Goal: Information Seeking & Learning: Learn about a topic

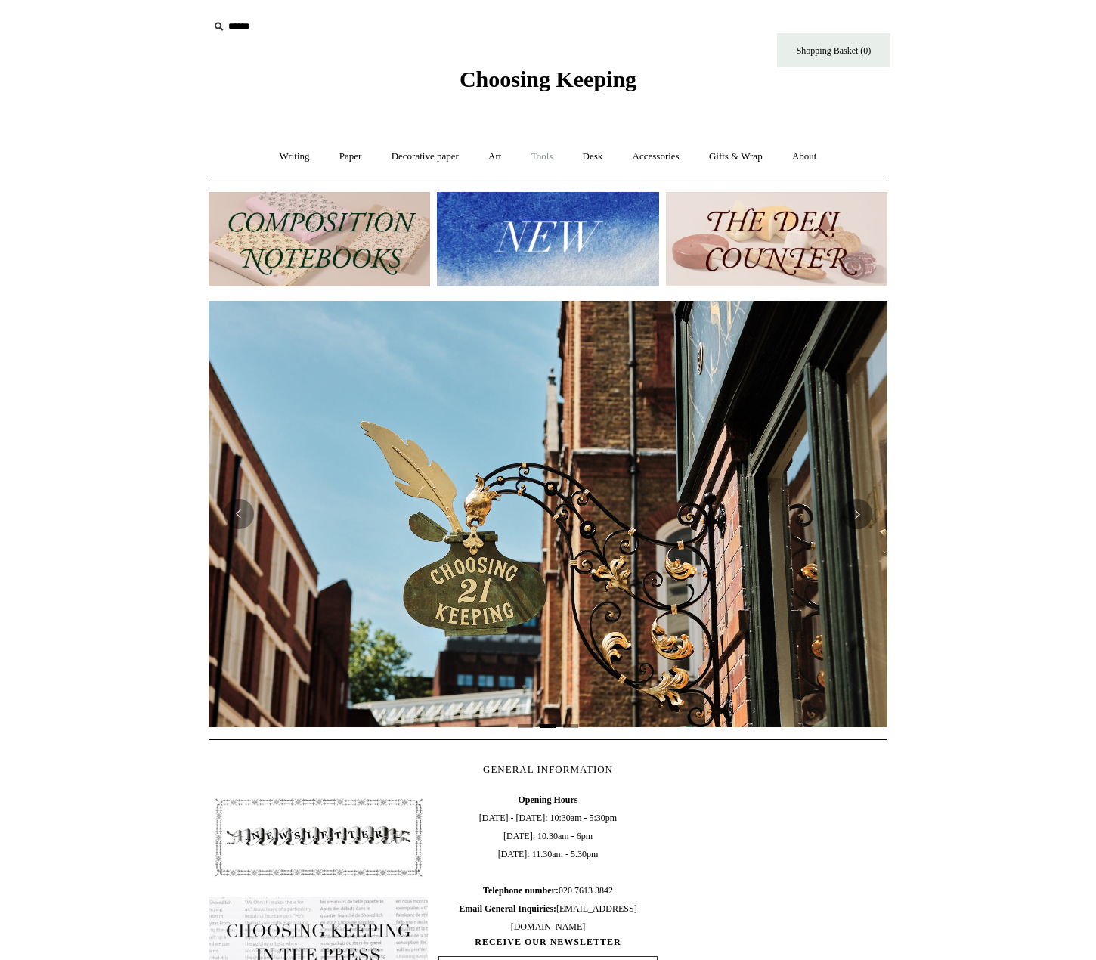
scroll to position [0, 679]
click at [499, 158] on link "Art +" at bounding box center [495, 157] width 40 height 40
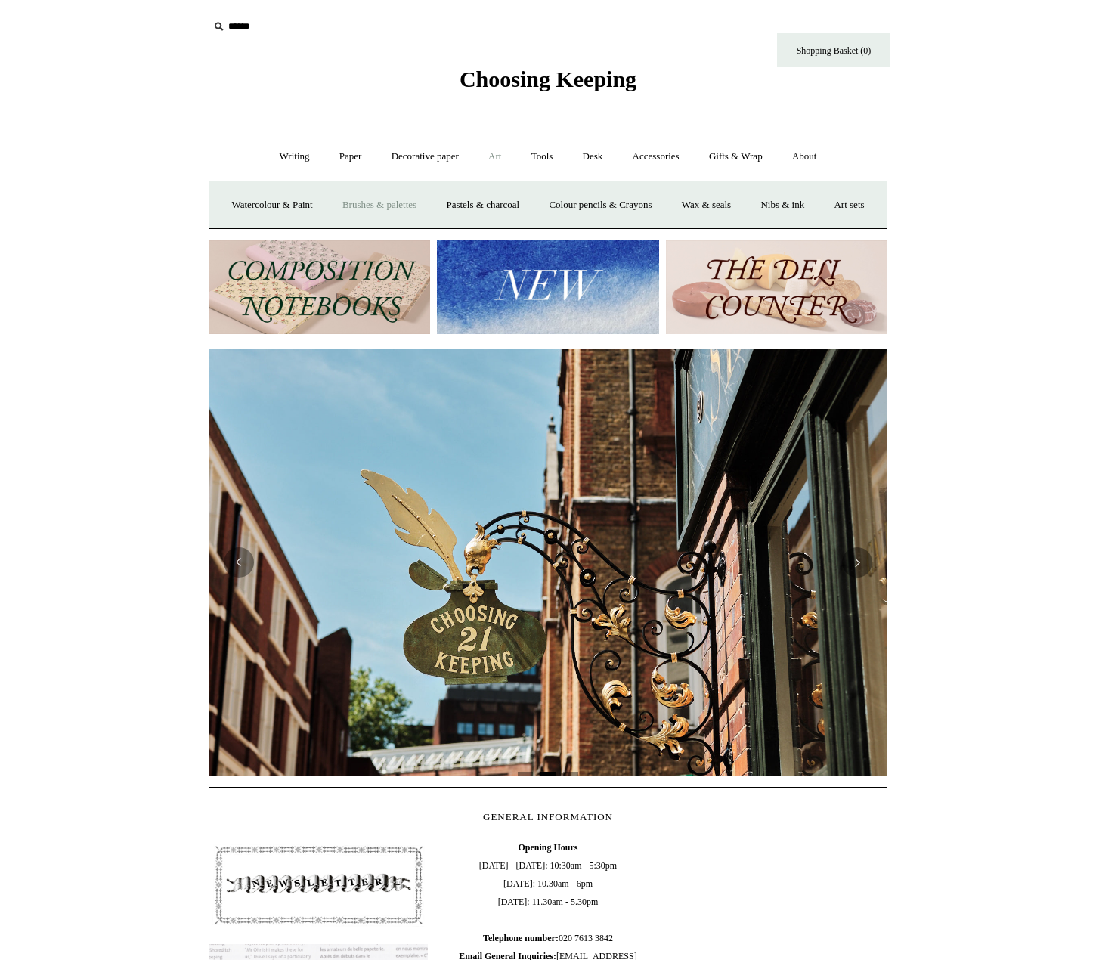
click at [388, 203] on link "Brushes & palettes" at bounding box center [379, 205] width 101 height 40
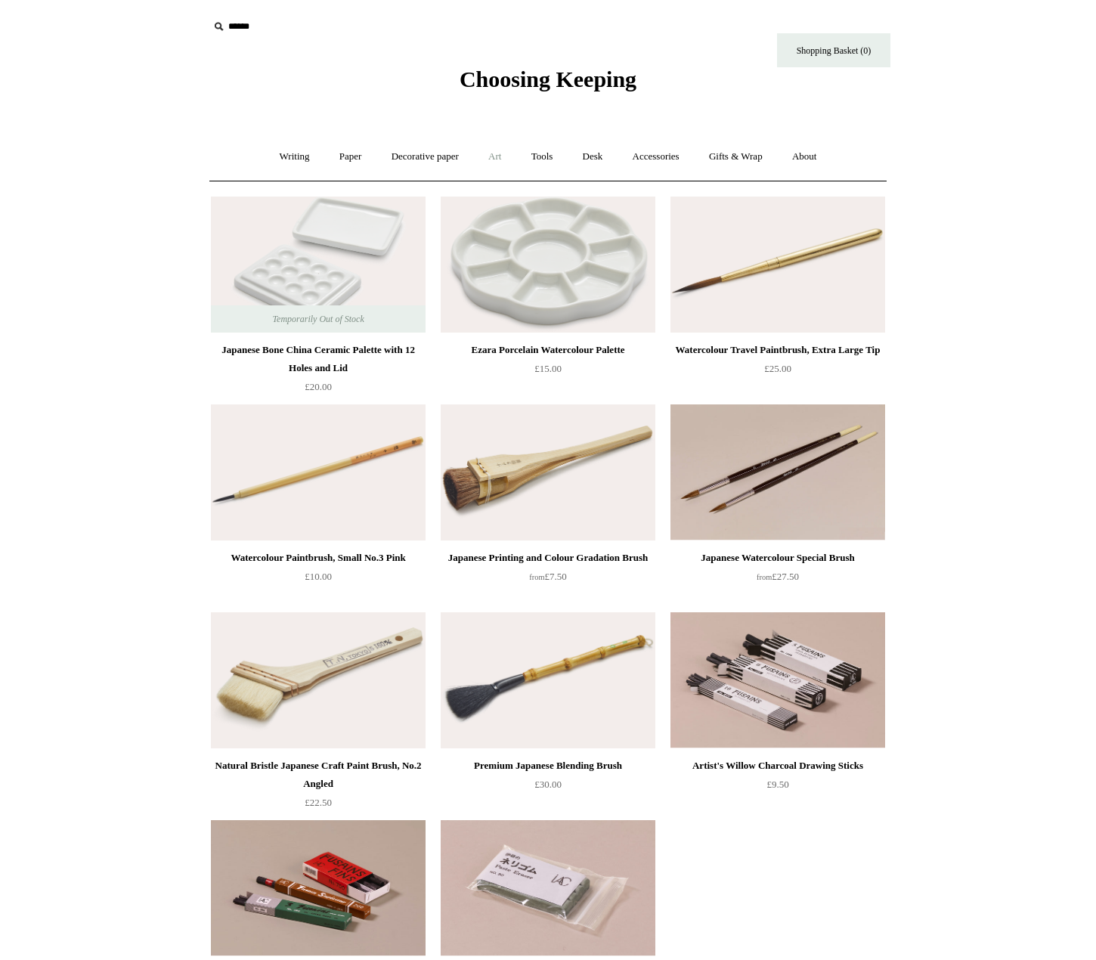
click at [498, 154] on link "Art +" at bounding box center [495, 157] width 40 height 40
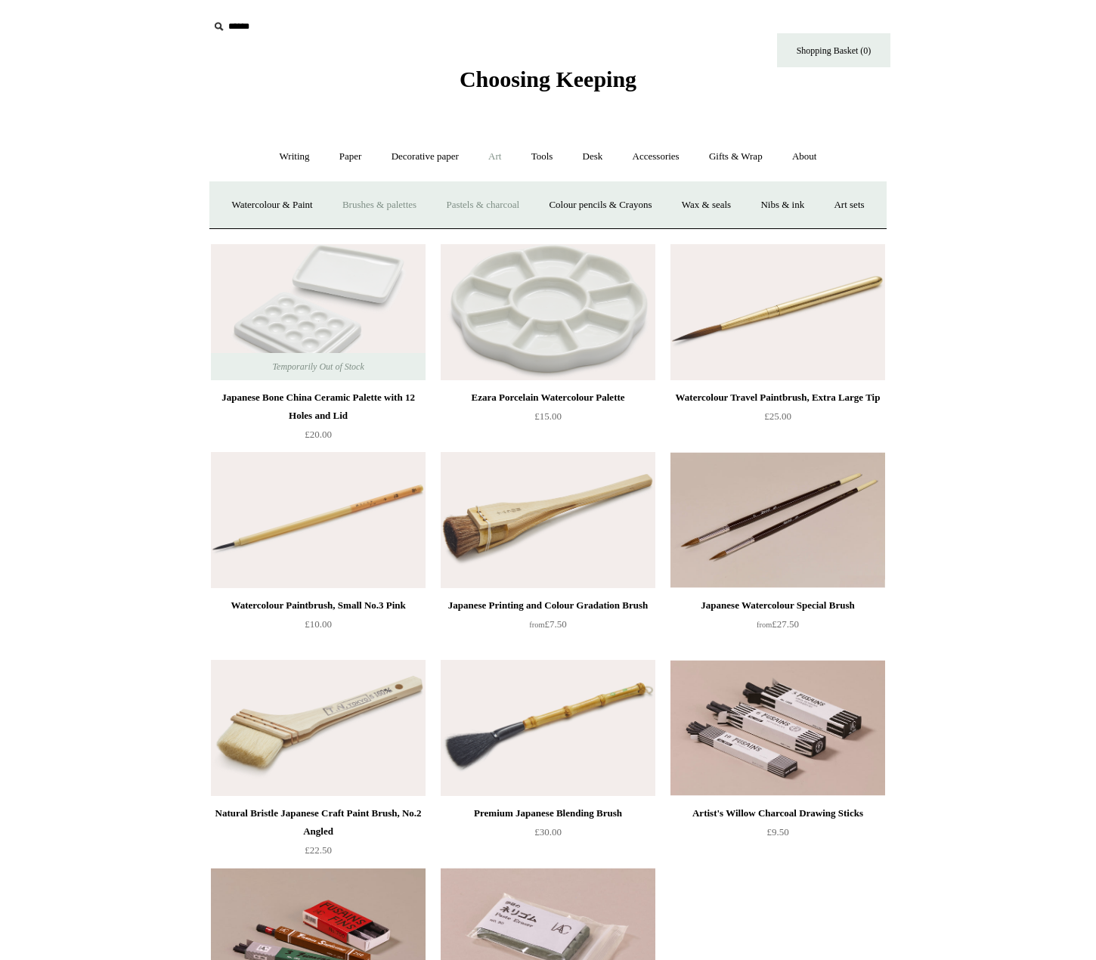
click at [528, 200] on link "Pastels & charcoal" at bounding box center [482, 205] width 101 height 40
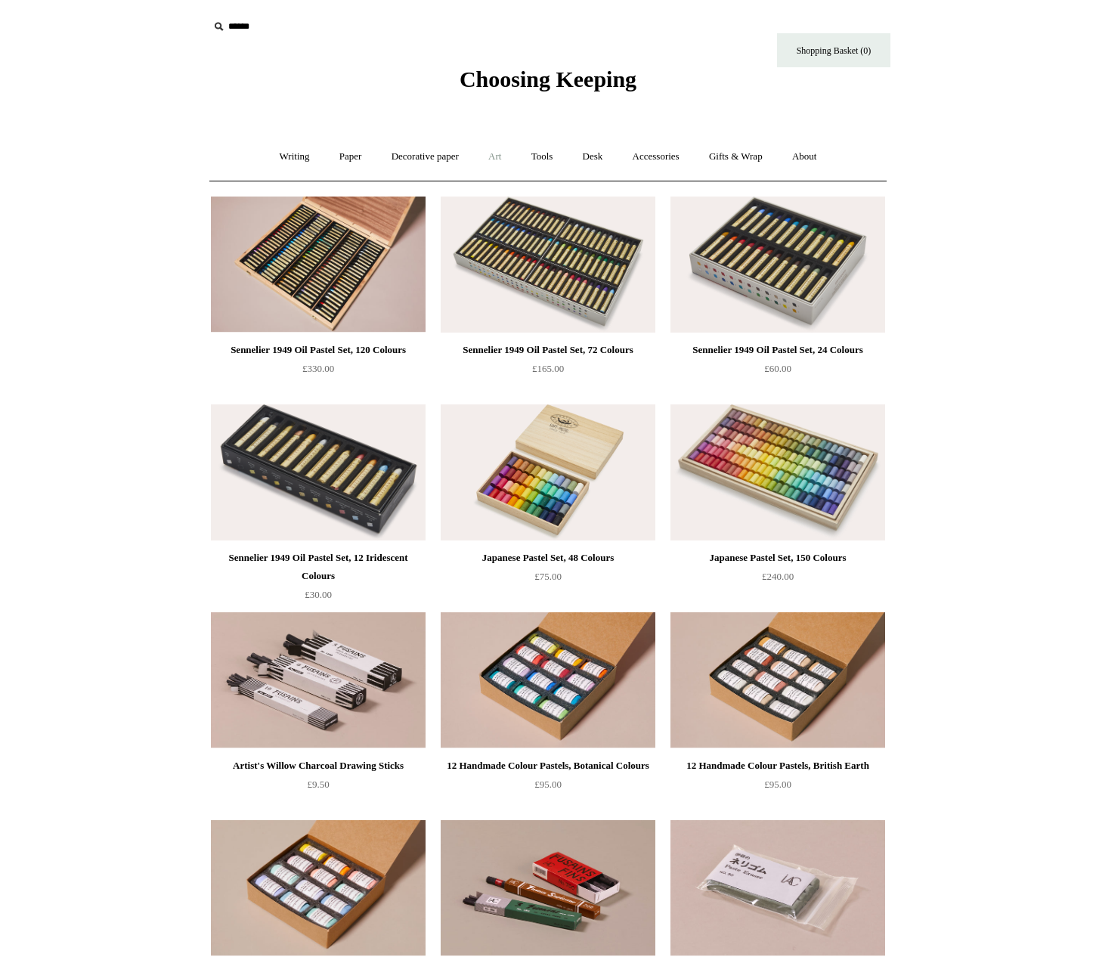
click at [504, 156] on link "Art +" at bounding box center [495, 157] width 40 height 40
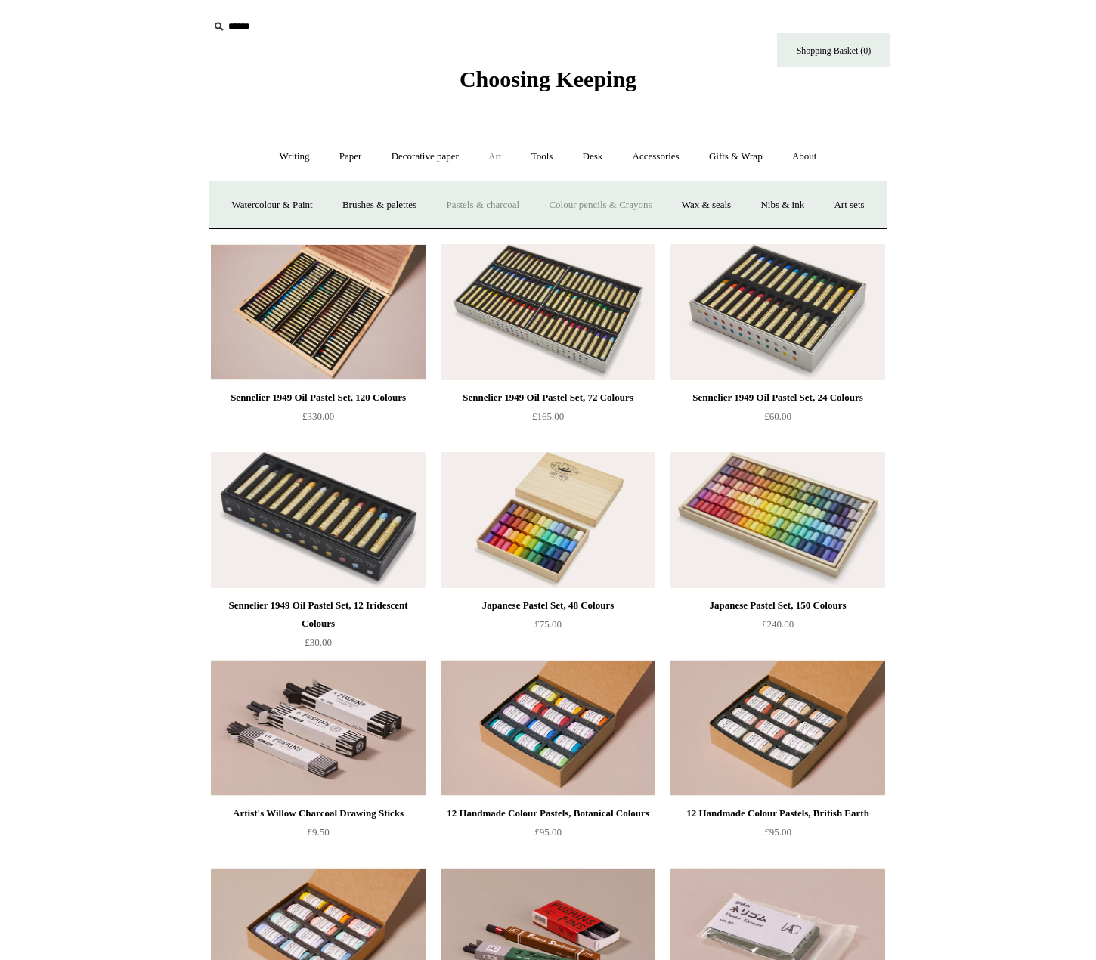
click at [609, 208] on link "Colour pencils & Crayons" at bounding box center [600, 205] width 130 height 40
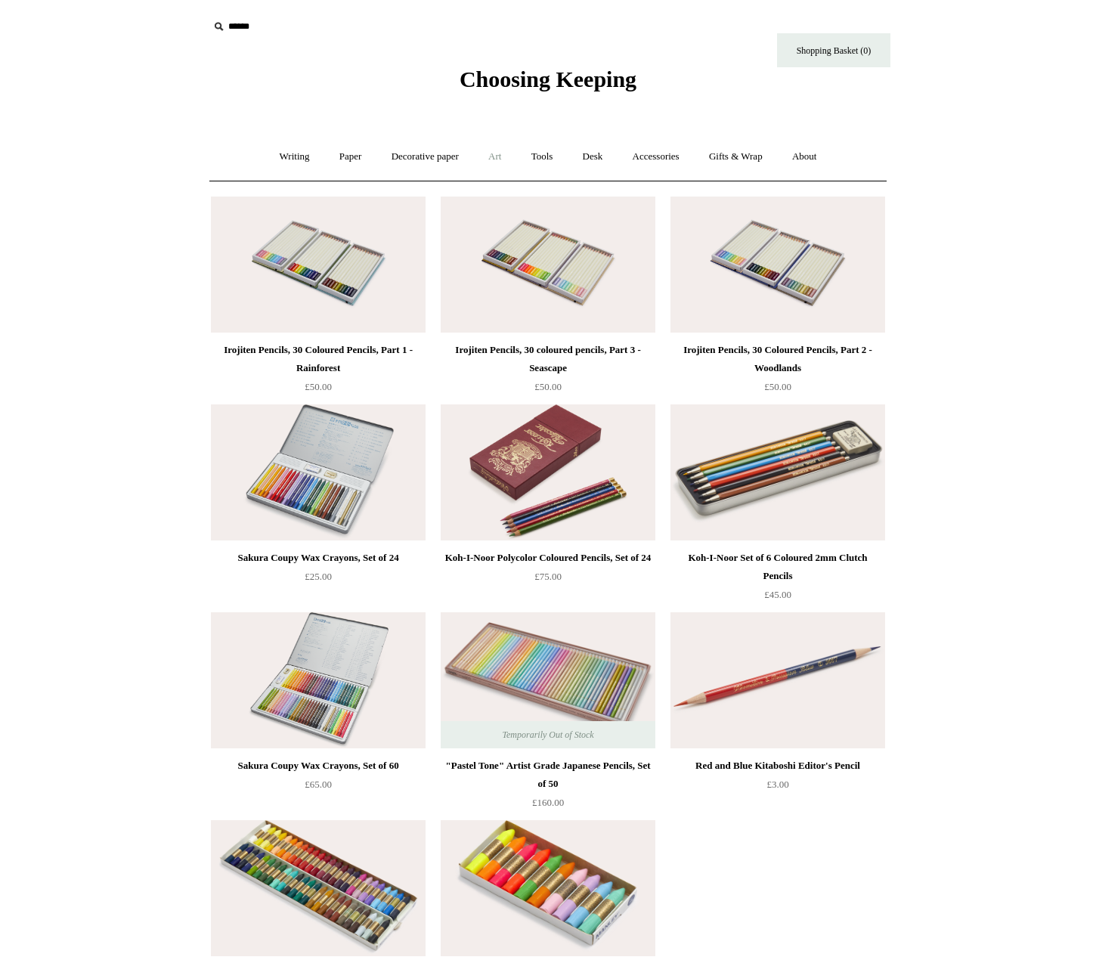
click at [500, 160] on link "Art +" at bounding box center [495, 157] width 40 height 40
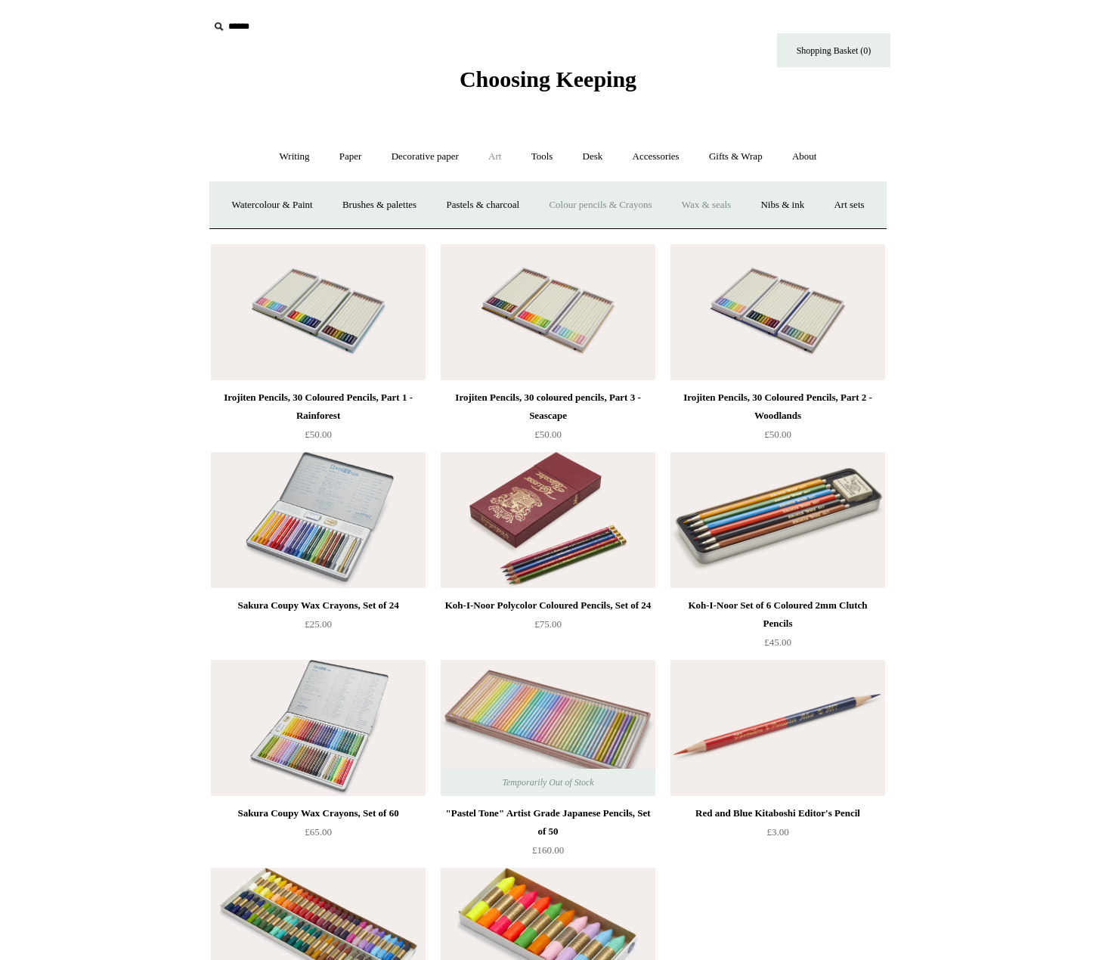
click at [740, 209] on link "Wax & seals" at bounding box center [706, 205] width 76 height 40
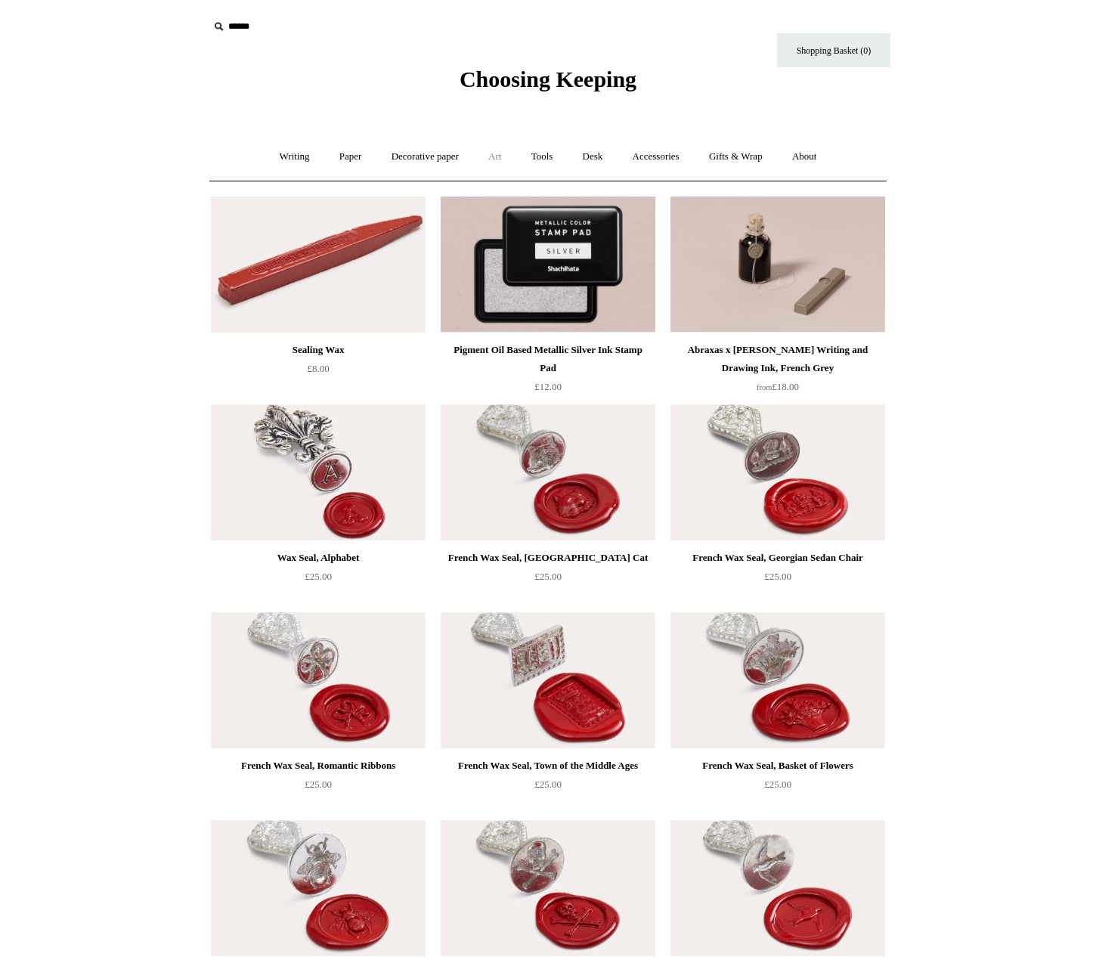
click at [501, 162] on link "Art +" at bounding box center [495, 157] width 40 height 40
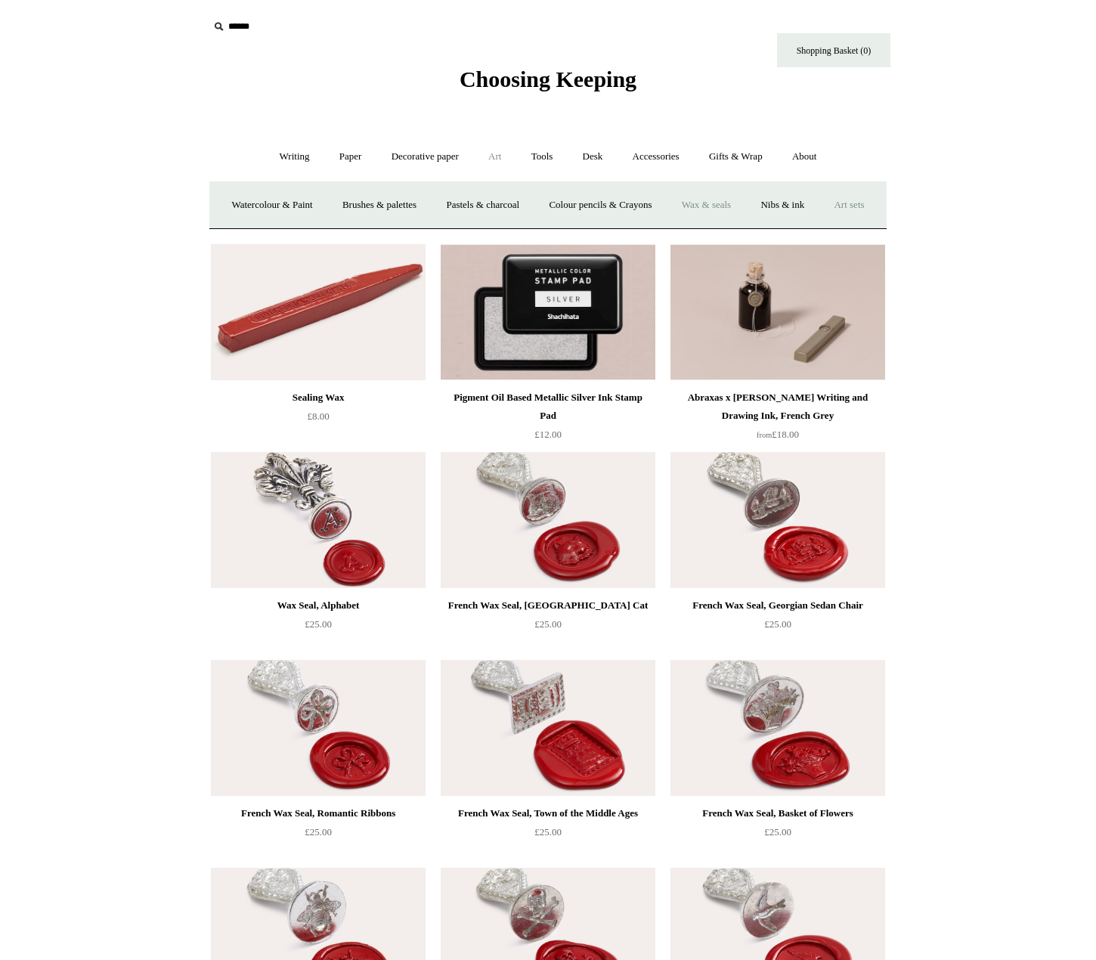
click at [820, 225] on link "Art sets" at bounding box center [848, 205] width 57 height 40
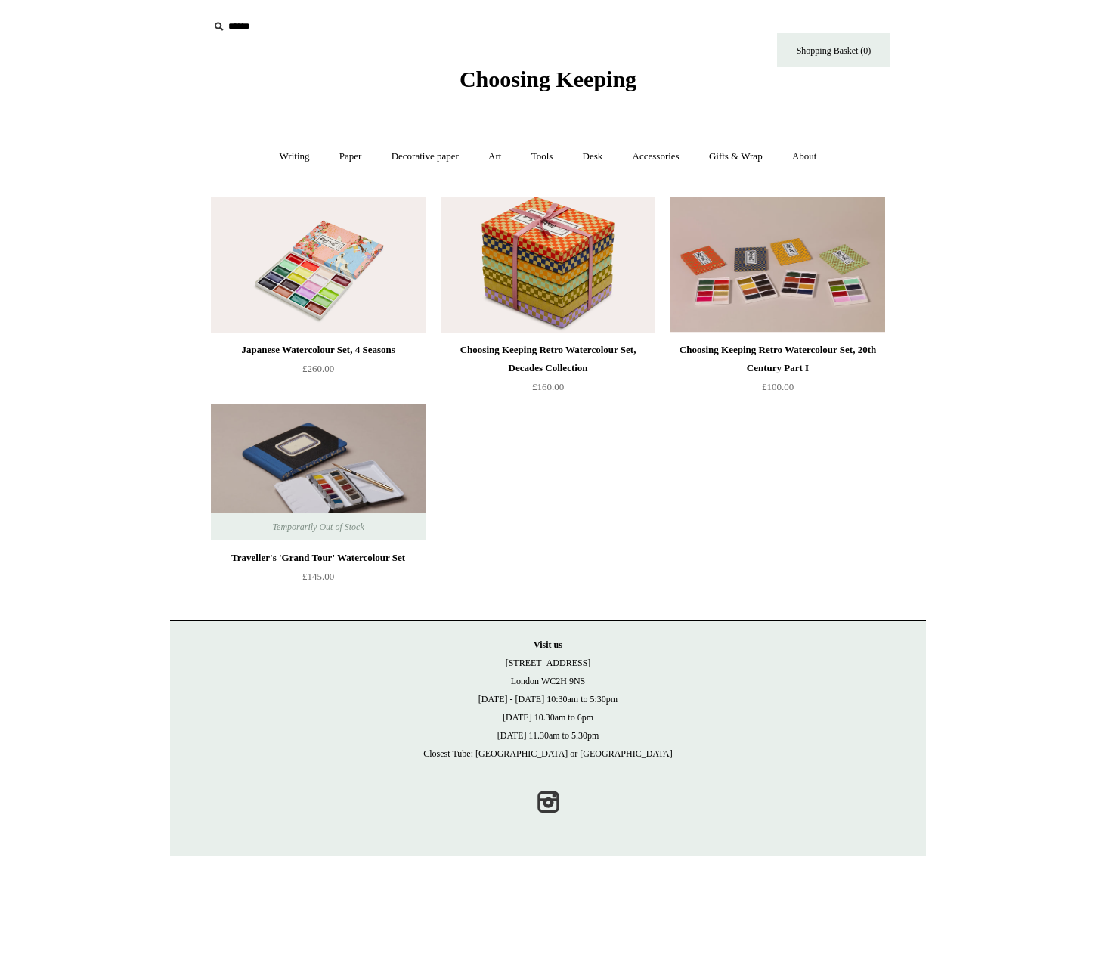
click at [343, 250] on img at bounding box center [318, 265] width 215 height 136
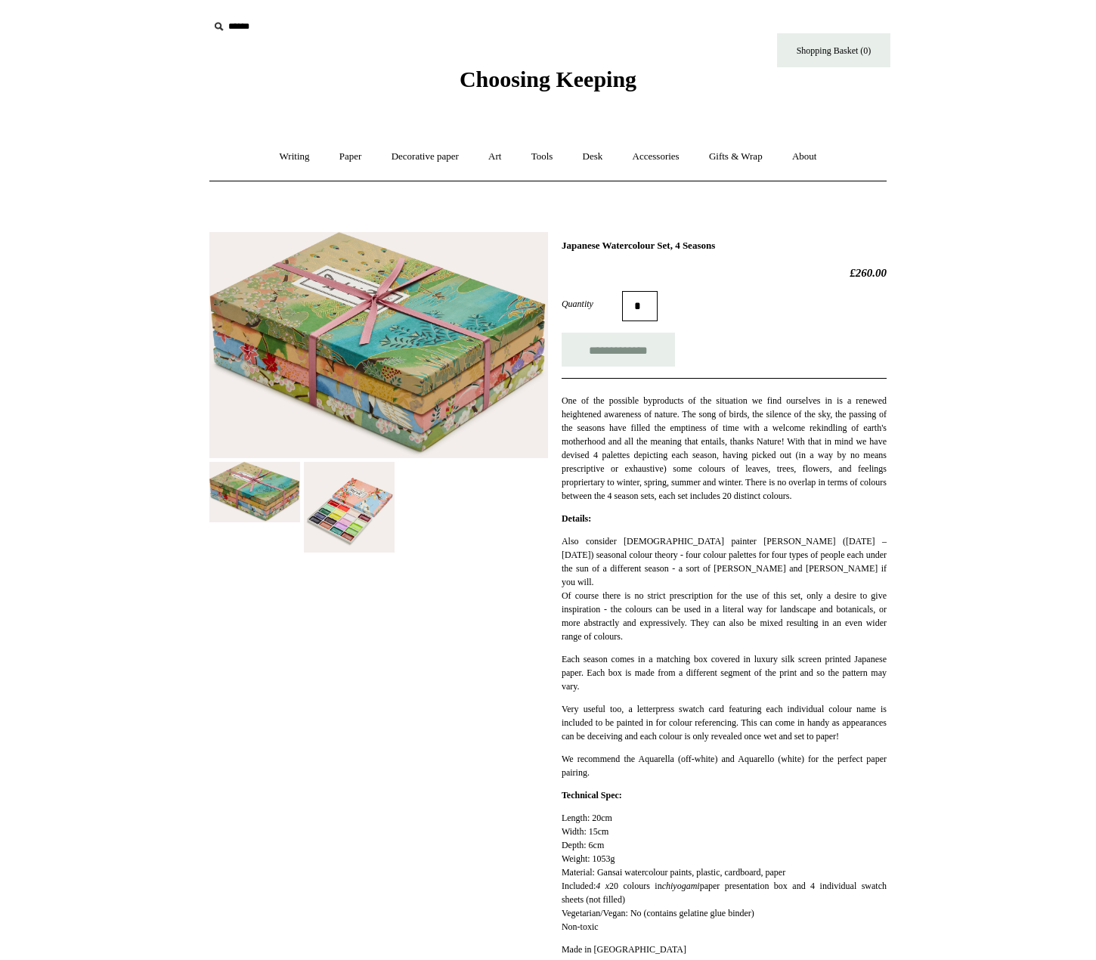
click at [398, 310] on img at bounding box center [378, 345] width 339 height 226
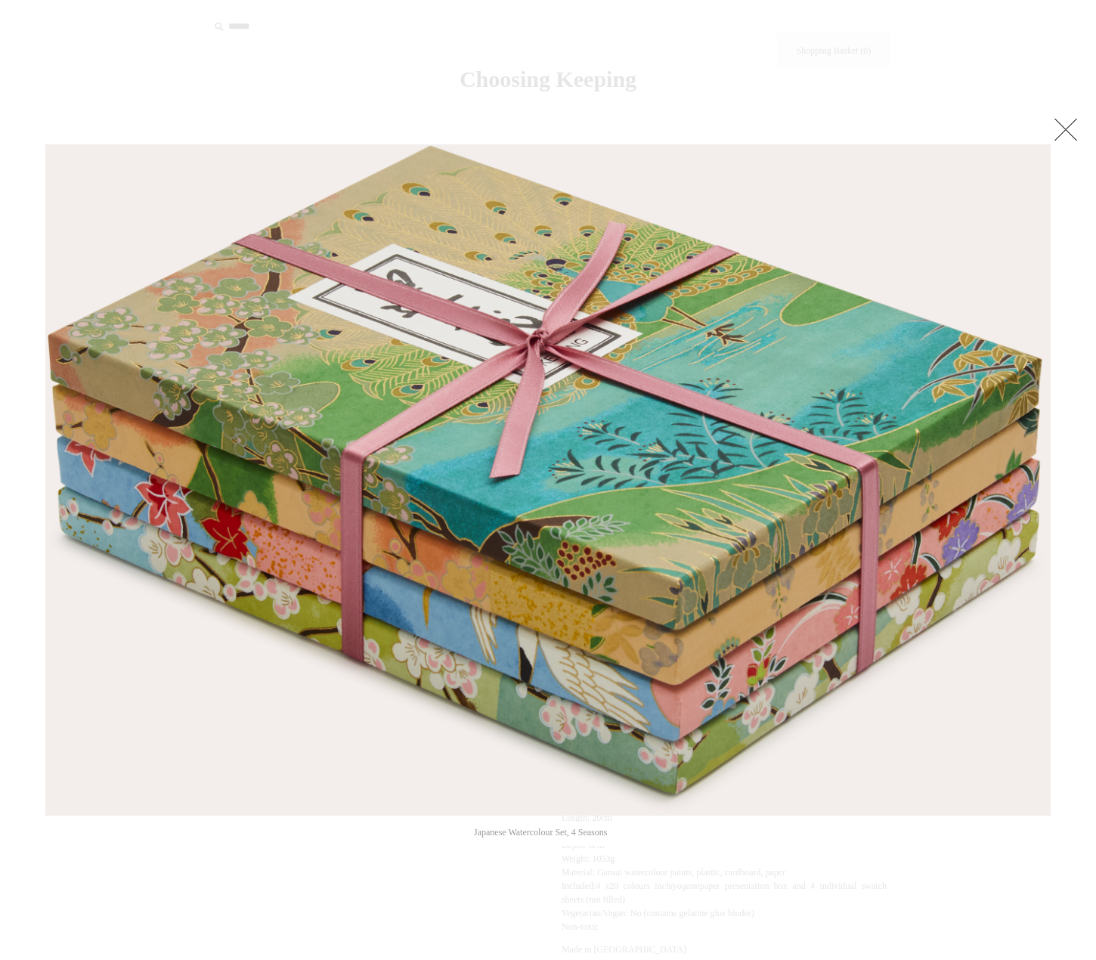
click at [1079, 476] on div at bounding box center [548, 735] width 1096 height 1470
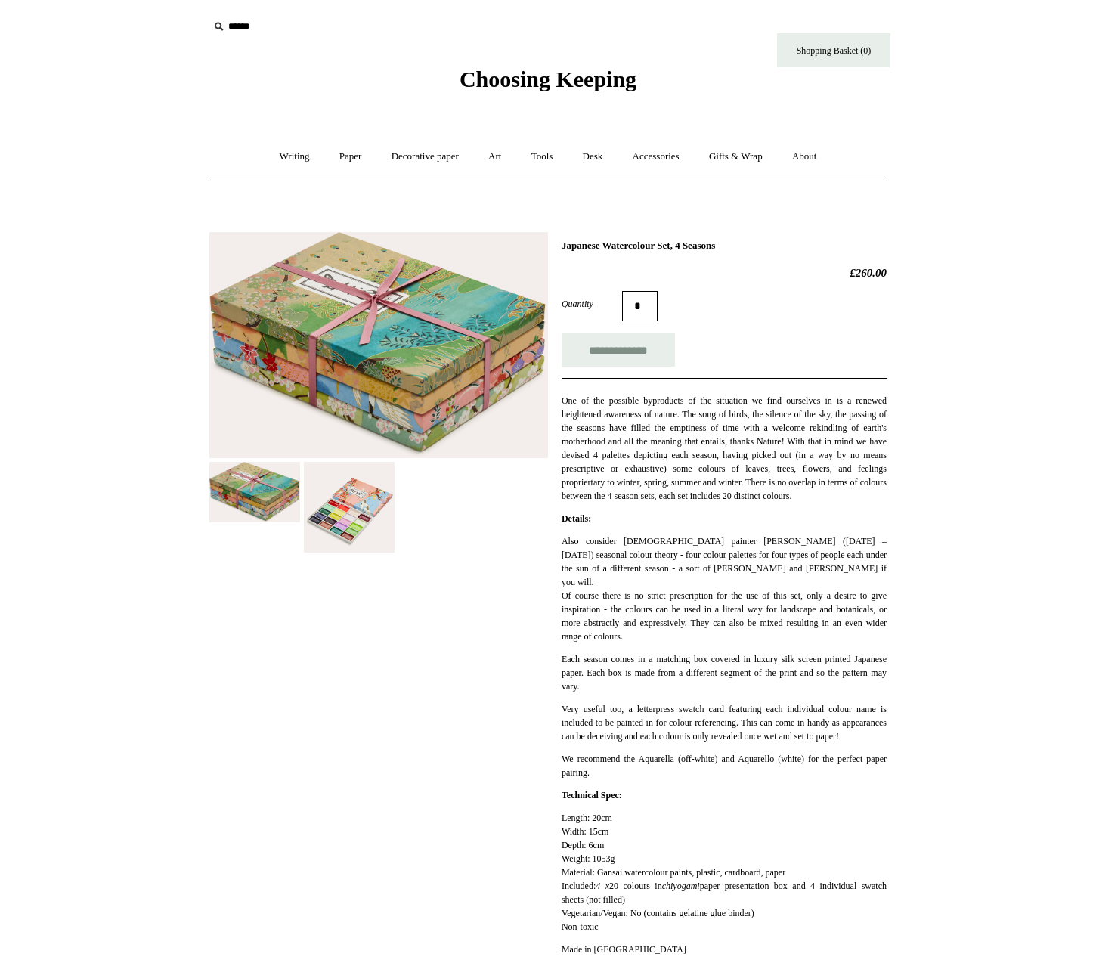
click at [361, 513] on img at bounding box center [349, 507] width 91 height 91
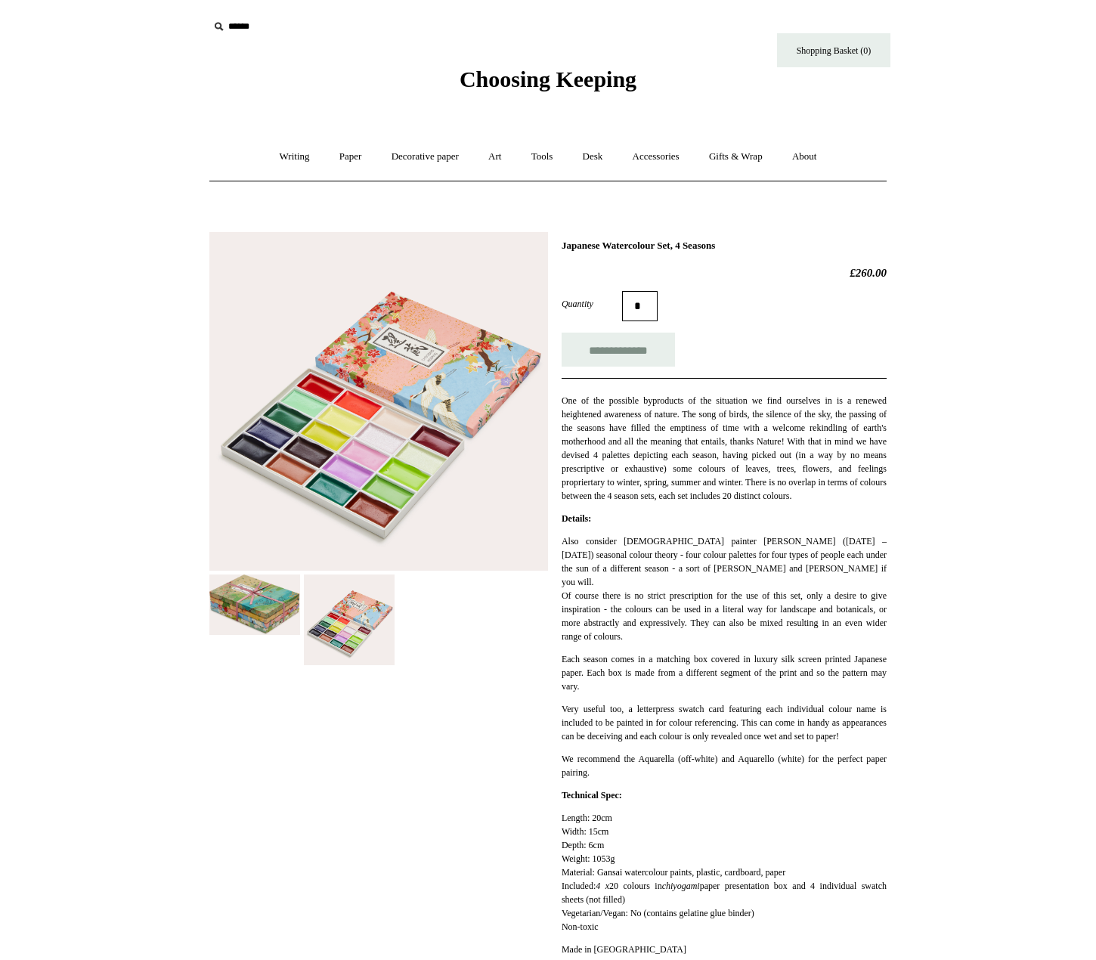
click at [361, 425] on img at bounding box center [378, 401] width 339 height 339
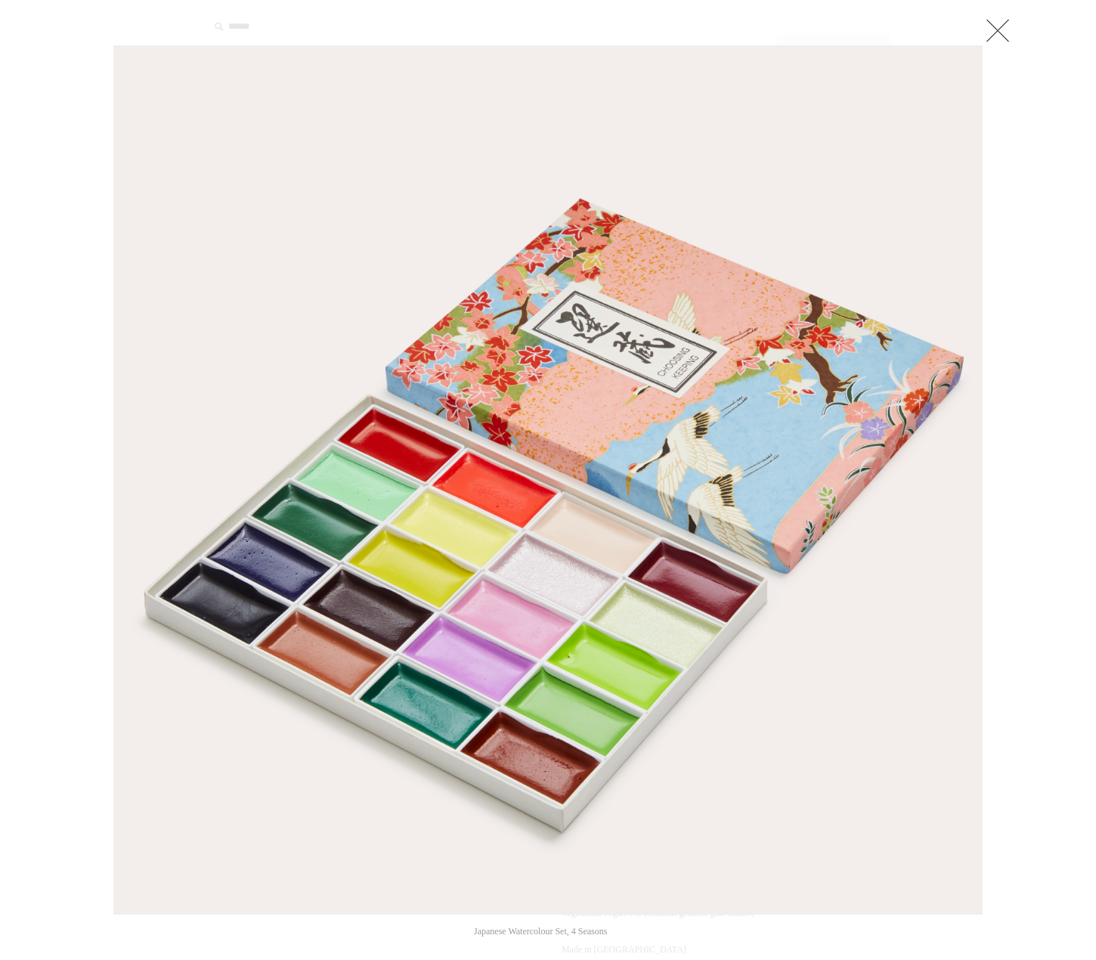
click at [996, 33] on link at bounding box center [998, 30] width 30 height 30
